Goal: Find specific page/section: Find specific page/section

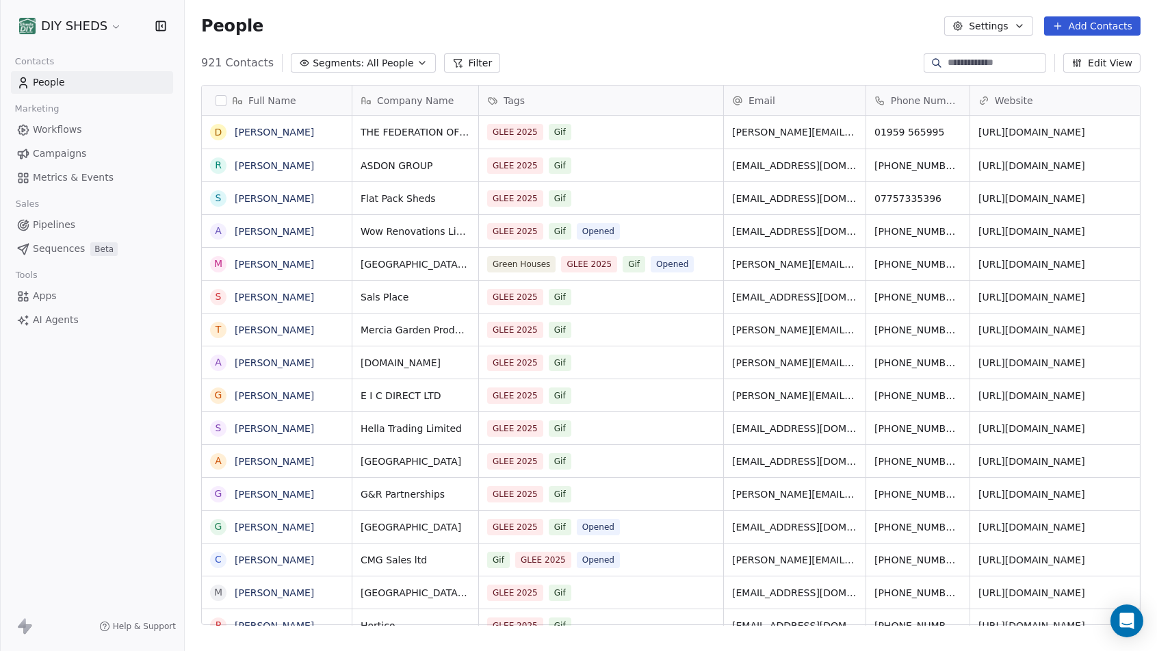
scroll to position [562, 961]
click at [1001, 60] on input at bounding box center [996, 63] width 96 height 14
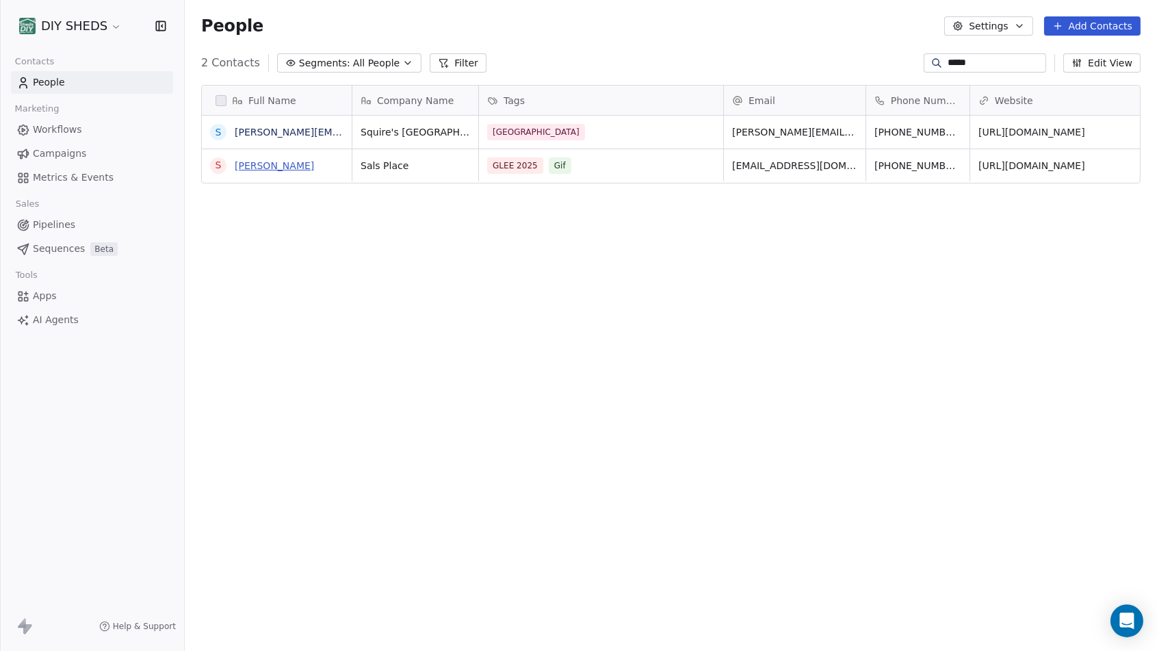
type input "*****"
click at [262, 160] on link "[PERSON_NAME]" at bounding box center [274, 165] width 79 height 11
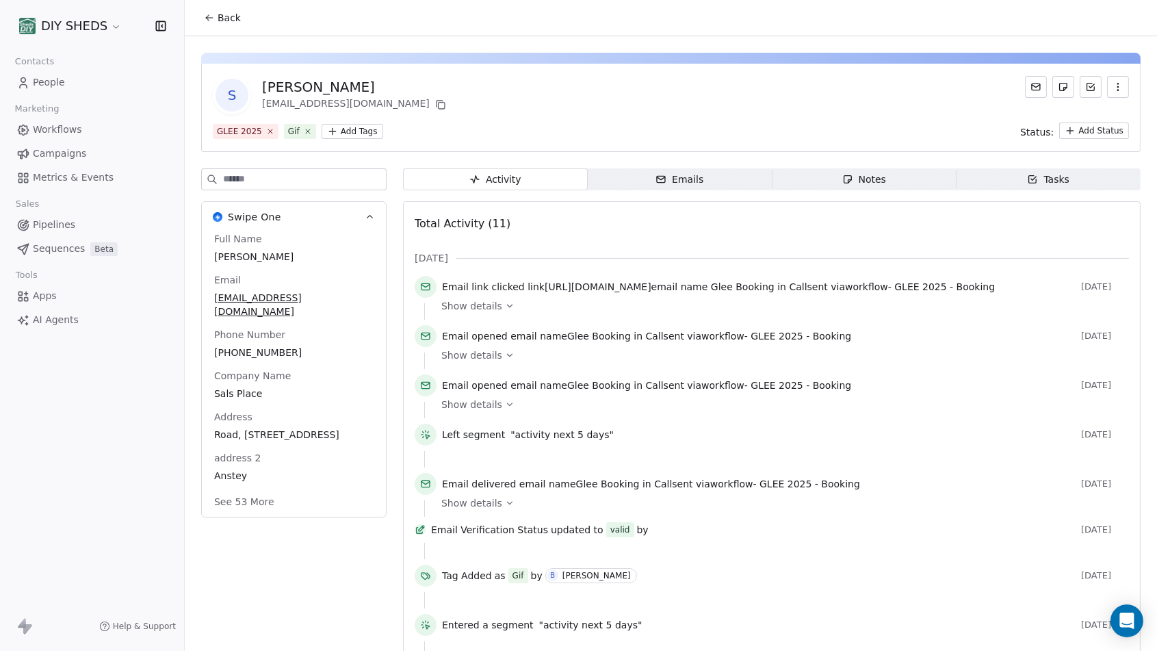
click at [1044, 641] on div "Entered a segment "activity next 5 days" [DATE]" at bounding box center [772, 627] width 715 height 27
click at [995, 26] on div "Back" at bounding box center [671, 18] width 973 height 36
